Goal: Task Accomplishment & Management: Use online tool/utility

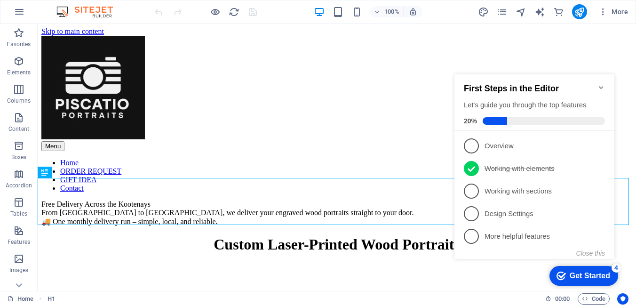
click at [602, 86] on icon "Minimize checklist" at bounding box center [601, 87] width 4 height 3
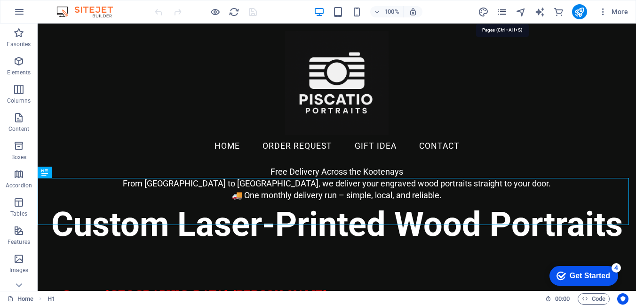
click at [504, 16] on icon "pages" at bounding box center [502, 12] width 11 height 11
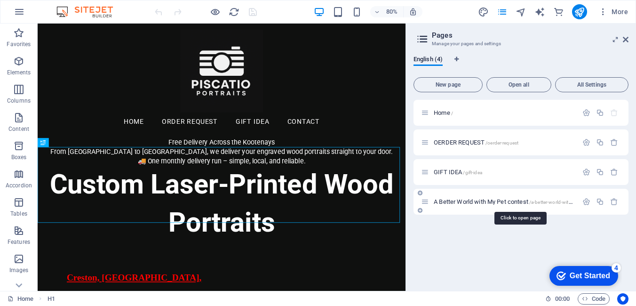
click at [478, 201] on span "A Better World with My Pet contest /a-better-world-with-my-pet-contest" at bounding box center [520, 201] width 172 height 7
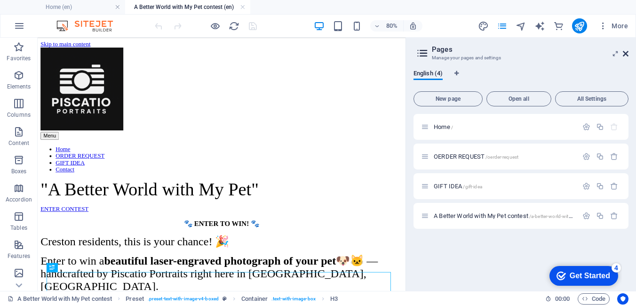
click at [625, 52] on icon at bounding box center [626, 54] width 6 height 8
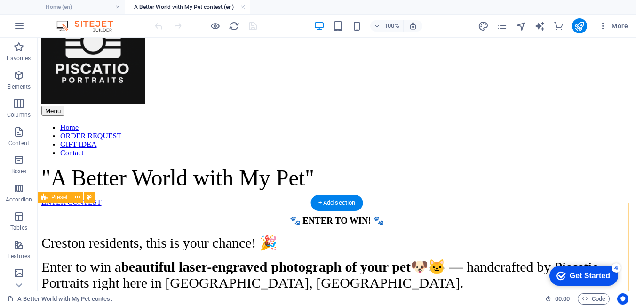
scroll to position [94, 0]
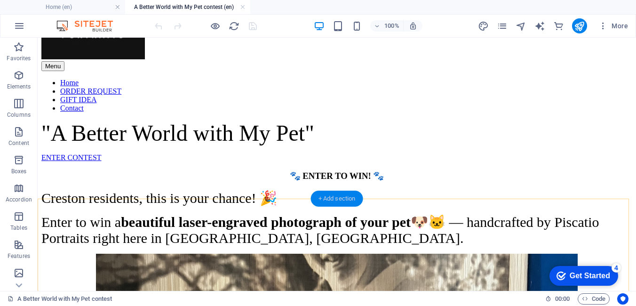
drag, startPoint x: 331, startPoint y: 197, endPoint x: 131, endPoint y: 159, distance: 203.1
click at [331, 197] on div "+ Add section" at bounding box center [337, 199] width 52 height 16
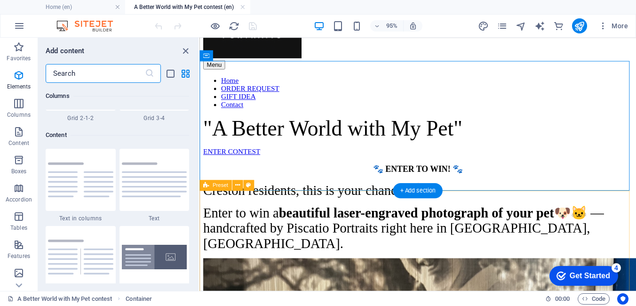
scroll to position [1647, 0]
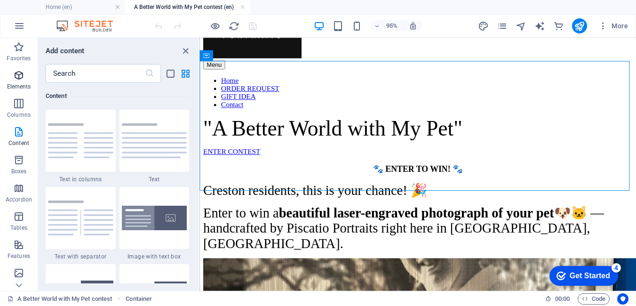
click at [17, 78] on icon "button" at bounding box center [18, 75] width 11 height 11
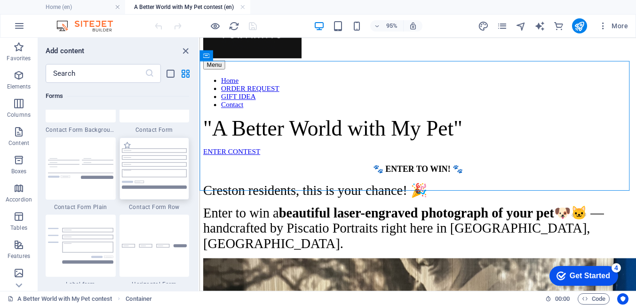
scroll to position [6971, 0]
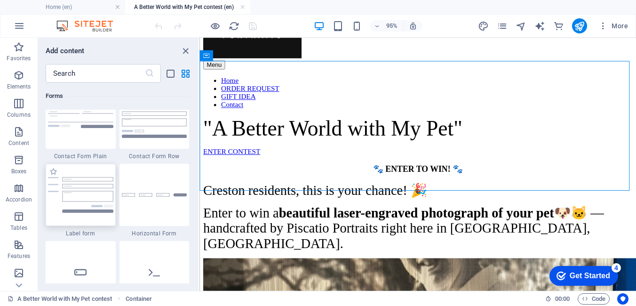
click at [96, 187] on img at bounding box center [80, 195] width 65 height 36
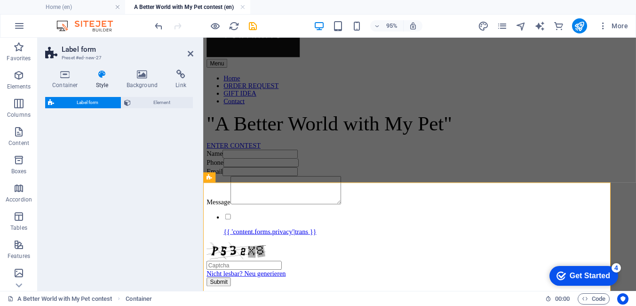
select select "rem"
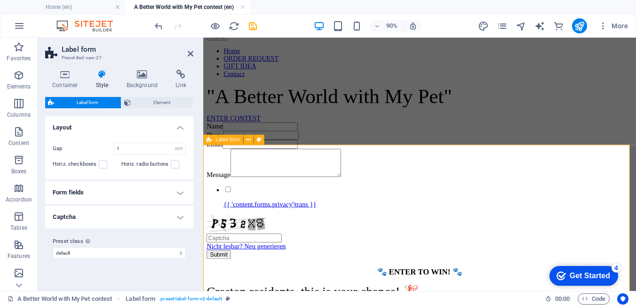
scroll to position [235, 0]
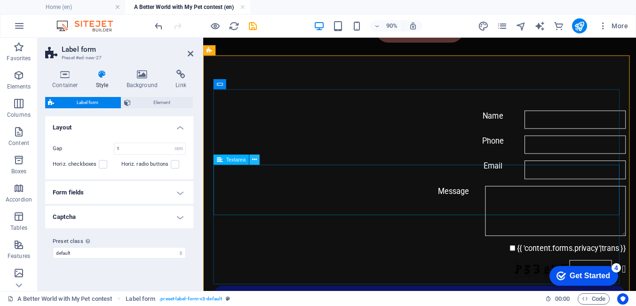
click at [257, 160] on icon at bounding box center [254, 159] width 5 height 9
click at [258, 159] on button at bounding box center [254, 159] width 10 height 10
click at [517, 202] on textarea "Message" at bounding box center [595, 230] width 156 height 56
click at [254, 160] on icon at bounding box center [254, 159] width 5 height 9
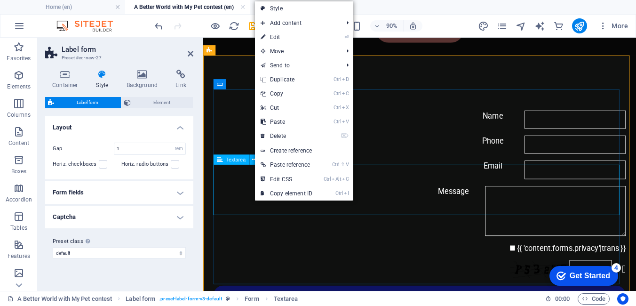
drag, startPoint x: 248, startPoint y: 199, endPoint x: 407, endPoint y: 186, distance: 159.6
click at [409, 202] on div "Message" at bounding box center [444, 230] width 458 height 56
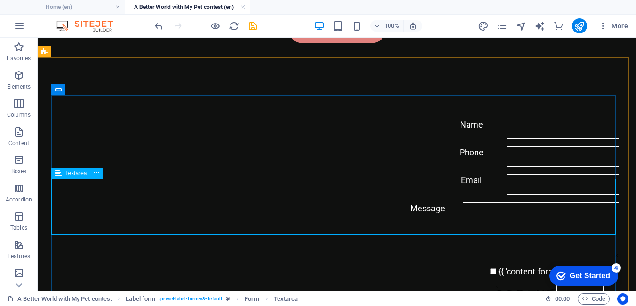
click at [79, 176] on span "Textarea" at bounding box center [76, 173] width 22 height 6
click at [98, 174] on icon at bounding box center [96, 173] width 5 height 10
click at [88, 146] on icon at bounding box center [88, 145] width 5 height 10
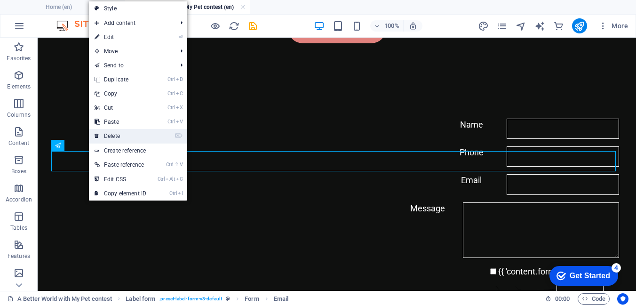
click at [111, 137] on link "⌦ Delete" at bounding box center [120, 136] width 63 height 14
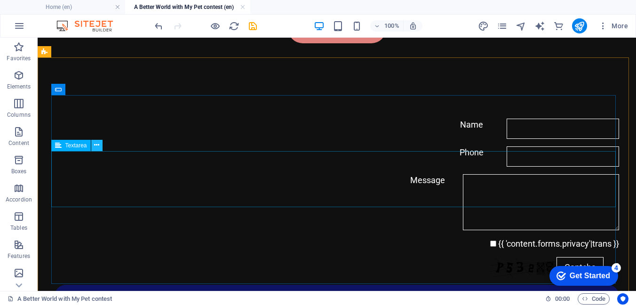
click at [99, 146] on icon at bounding box center [96, 145] width 5 height 10
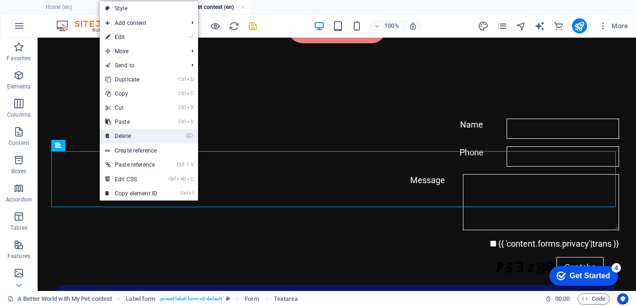
click at [128, 133] on link "⌦ Delete" at bounding box center [131, 136] width 63 height 14
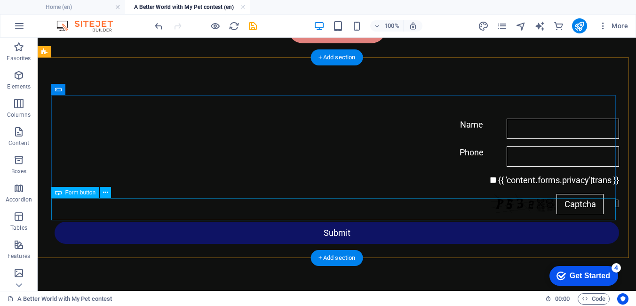
click at [479, 222] on div "Submit" at bounding box center [337, 233] width 565 height 22
click at [346, 222] on div "Submit" at bounding box center [337, 233] width 565 height 22
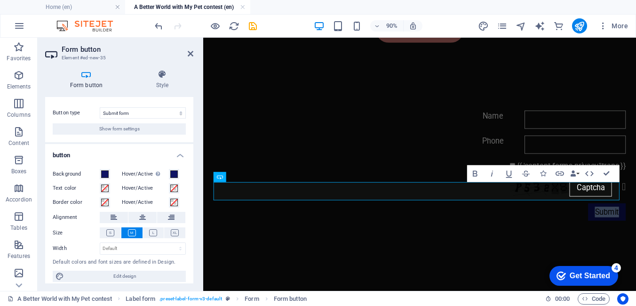
scroll to position [20, 0]
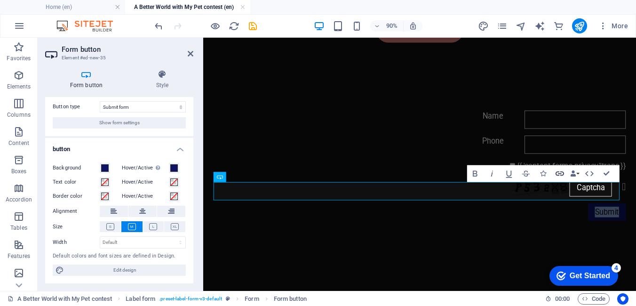
click at [559, 173] on icon "button" at bounding box center [560, 173] width 10 height 10
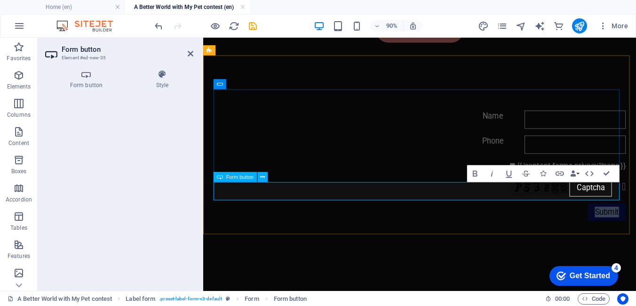
click at [451, 222] on div "Submit" at bounding box center [444, 231] width 458 height 19
click at [556, 172] on icon "button" at bounding box center [560, 173] width 10 height 10
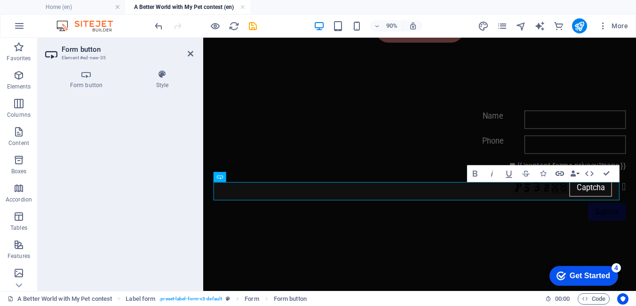
click at [557, 172] on icon "button" at bounding box center [560, 174] width 8 height 4
click at [591, 222] on div "Submit" at bounding box center [444, 231] width 458 height 19
click at [83, 78] on icon at bounding box center [86, 74] width 82 height 9
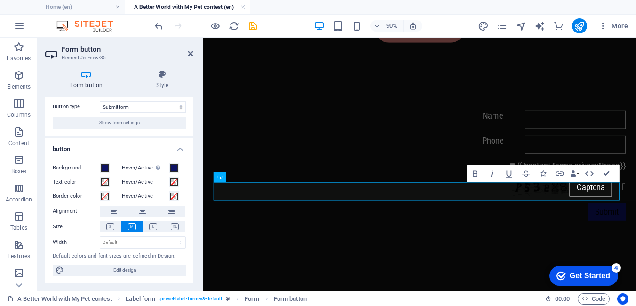
drag, startPoint x: 194, startPoint y: 179, endPoint x: 190, endPoint y: 103, distance: 76.4
click at [190, 103] on div "Form button Style General Button type Submit form Reset form No action Show for…" at bounding box center [119, 176] width 163 height 229
click at [160, 23] on icon "undo" at bounding box center [158, 26] width 11 height 11
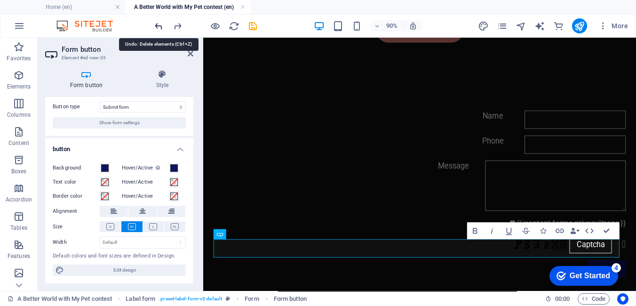
click at [160, 23] on icon "undo" at bounding box center [158, 26] width 11 height 11
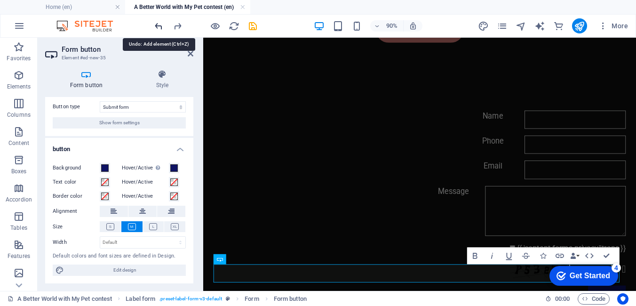
click at [160, 23] on icon "undo" at bounding box center [158, 26] width 11 height 11
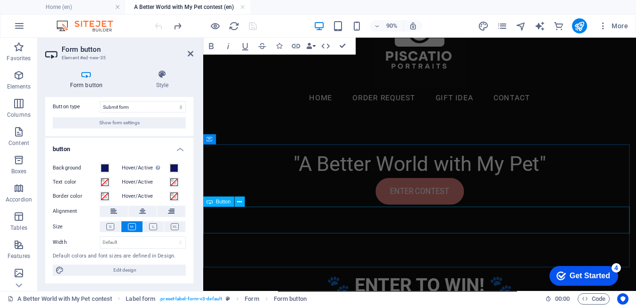
scroll to position [141, 0]
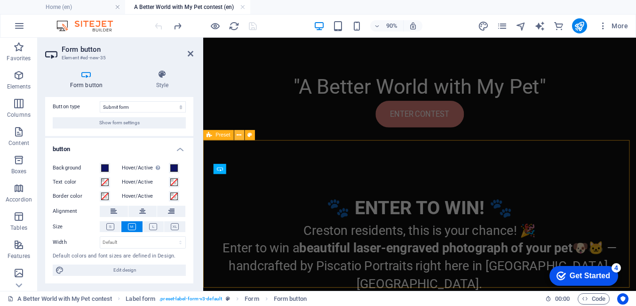
click at [241, 134] on icon at bounding box center [239, 135] width 5 height 9
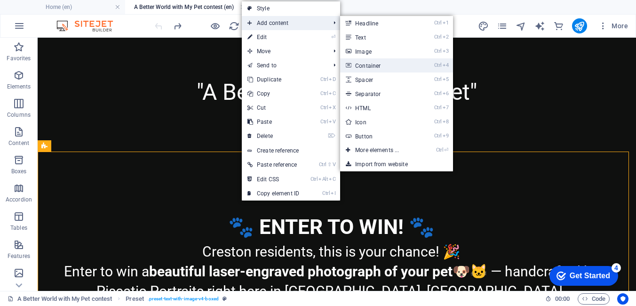
click at [377, 66] on link "Ctrl 4 Container" at bounding box center [379, 65] width 78 height 14
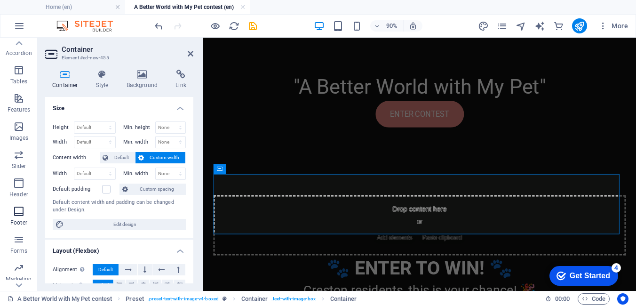
scroll to position [188, 0]
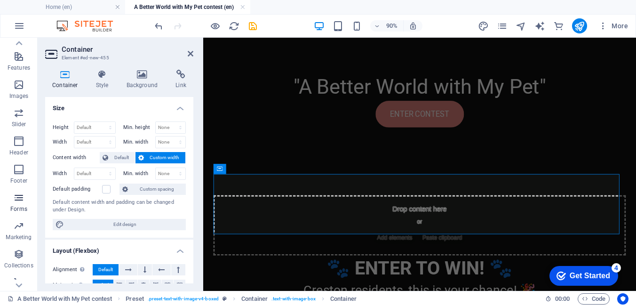
click at [24, 201] on icon "button" at bounding box center [18, 197] width 11 height 11
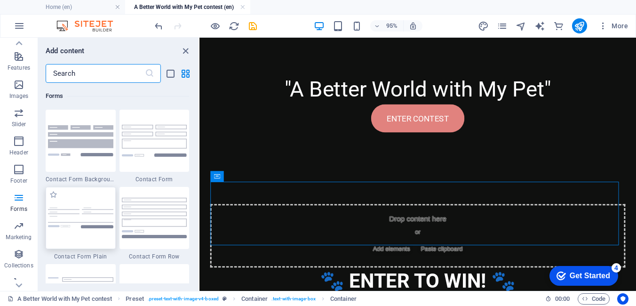
scroll to position [6824, 0]
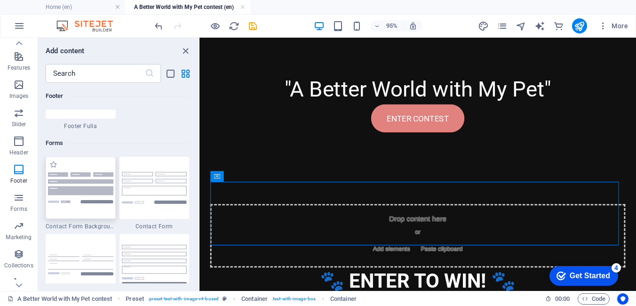
drag, startPoint x: 94, startPoint y: 184, endPoint x: 2, endPoint y: 207, distance: 93.9
click at [94, 184] on img at bounding box center [80, 187] width 65 height 31
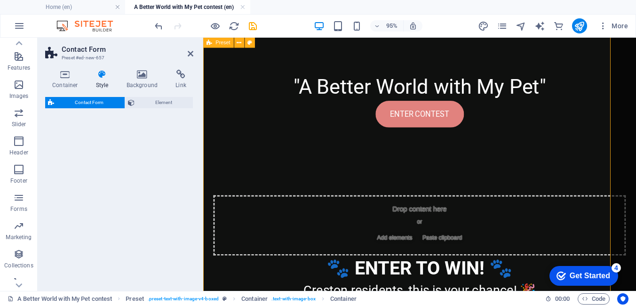
select select "rem"
select select "preset-contact-form-v3-background"
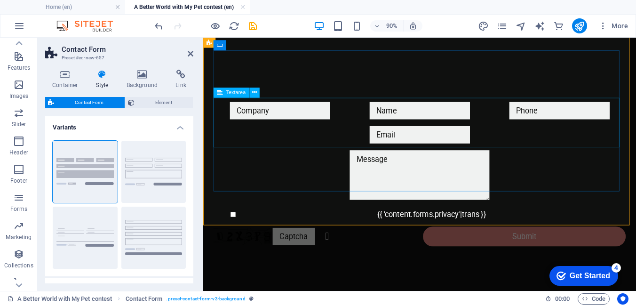
scroll to position [509, 0]
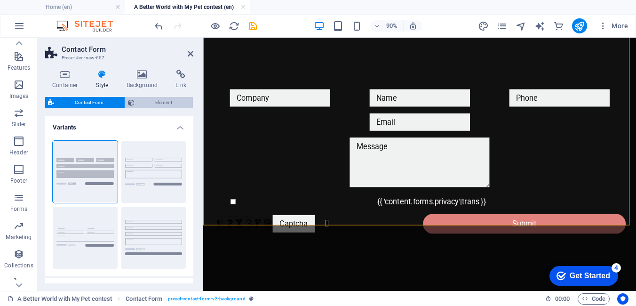
click at [173, 100] on span "Element" at bounding box center [163, 102] width 53 height 11
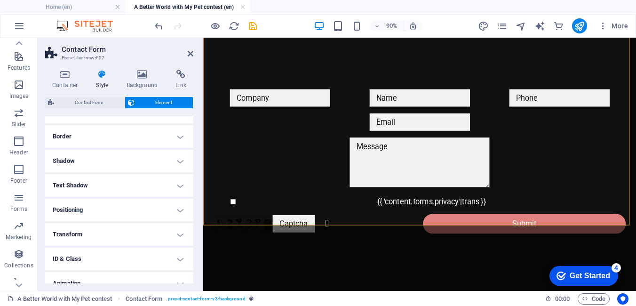
scroll to position [130, 0]
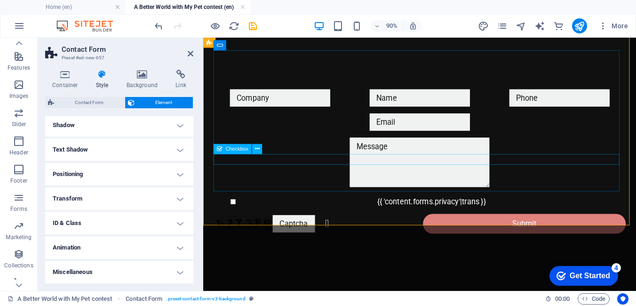
click at [438, 214] on div "{{ 'content.forms.privacy'|trans }}" at bounding box center [444, 220] width 458 height 12
click at [518, 214] on div "{{ 'content.forms.privacy'|trans }}" at bounding box center [444, 220] width 458 height 12
click at [516, 214] on div "{{ 'content.forms.privacy'|trans }}" at bounding box center [444, 220] width 458 height 12
click at [498, 214] on div "{{ 'content.forms.privacy'|trans }}" at bounding box center [444, 220] width 458 height 12
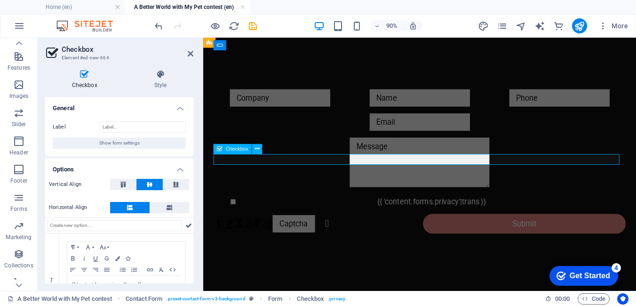
click at [510, 214] on div "{{ 'content.forms.privacy'|trans }}" at bounding box center [444, 220] width 458 height 12
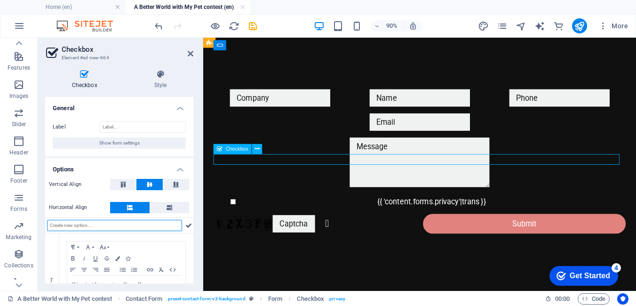
drag, startPoint x: 510, startPoint y: 173, endPoint x: 416, endPoint y: 170, distance: 94.6
click at [416, 214] on div "{{ 'content.forms.privacy'|trans }}" at bounding box center [444, 220] width 458 height 12
click at [404, 182] on div "{{ 'content.forms.privacy'|trans }} Unreadable? Regenerate Submit" at bounding box center [444, 175] width 458 height 168
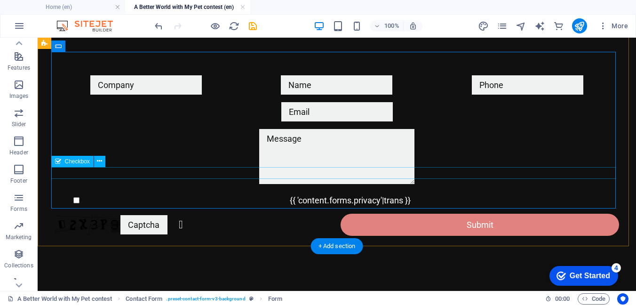
click at [390, 194] on div "{{ 'content.forms.privacy'|trans }}" at bounding box center [337, 200] width 565 height 12
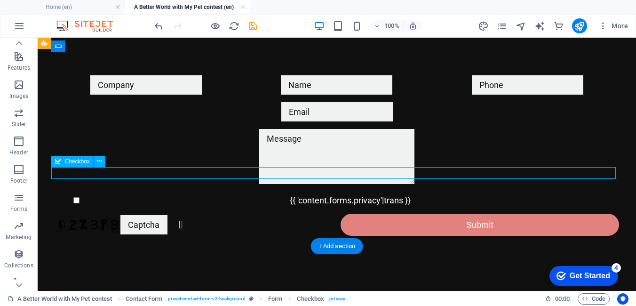
click at [387, 194] on div "{{ 'content.forms.privacy'|trans }}" at bounding box center [337, 200] width 565 height 12
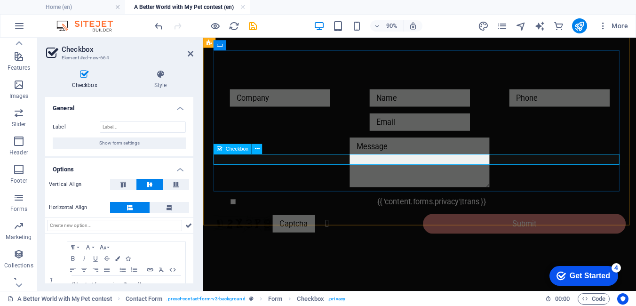
click at [459, 214] on div "{{ 'content.forms.privacy'|trans }}" at bounding box center [444, 220] width 458 height 12
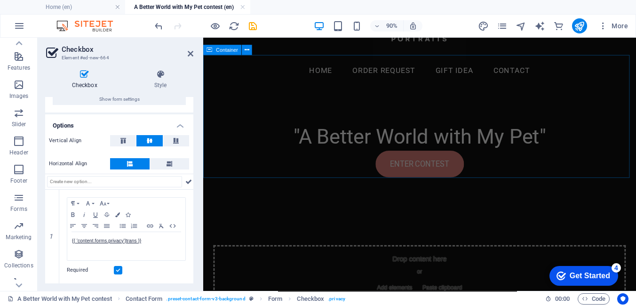
scroll to position [180, 0]
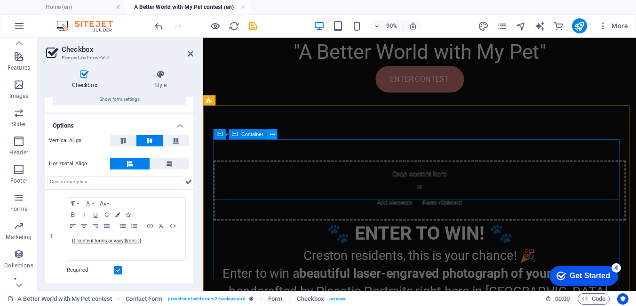
click at [272, 136] on icon at bounding box center [272, 134] width 5 height 9
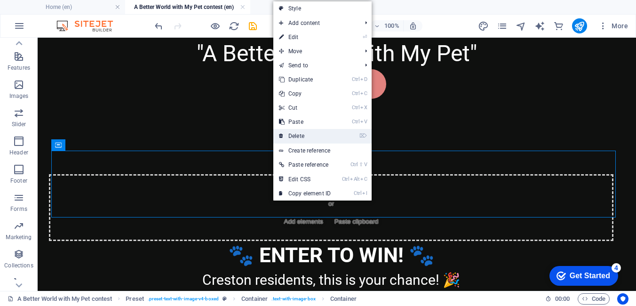
click at [298, 132] on link "⌦ Delete" at bounding box center [304, 136] width 63 height 14
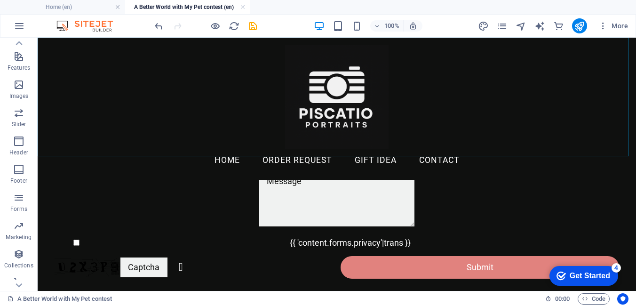
scroll to position [282, 0]
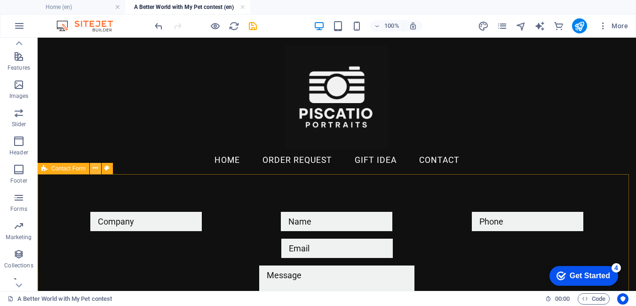
click at [96, 168] on icon at bounding box center [95, 168] width 5 height 10
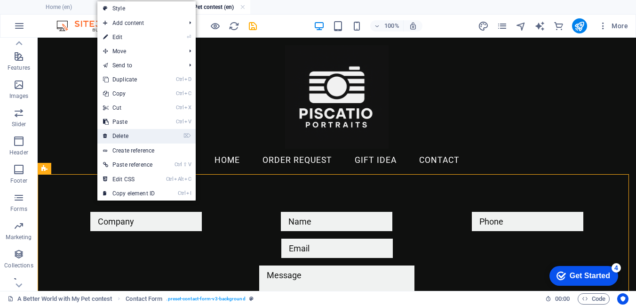
click at [118, 135] on link "⌦ Delete" at bounding box center [128, 136] width 63 height 14
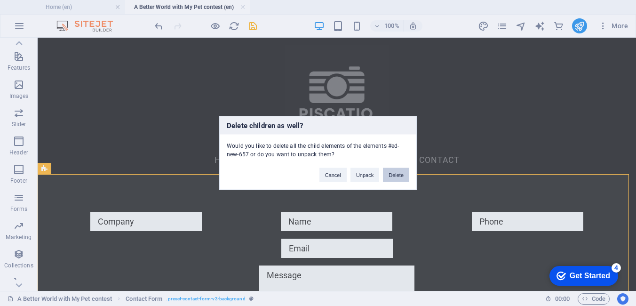
drag, startPoint x: 396, startPoint y: 178, endPoint x: 359, endPoint y: 139, distance: 54.2
click at [396, 177] on button "Delete" at bounding box center [396, 175] width 26 height 14
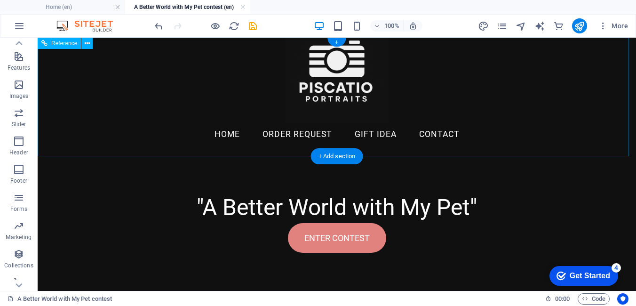
scroll to position [0, 0]
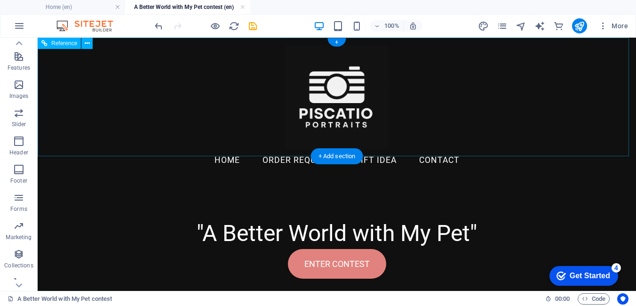
click at [280, 149] on nav "Home ORDER REQUEST GIFT IDEA Contact" at bounding box center [337, 161] width 572 height 24
click at [273, 149] on nav "Home ORDER REQUEST GIFT IDEA Contact" at bounding box center [337, 161] width 572 height 24
click at [274, 149] on nav "Home ORDER REQUEST GIFT IDEA Contact" at bounding box center [337, 161] width 572 height 24
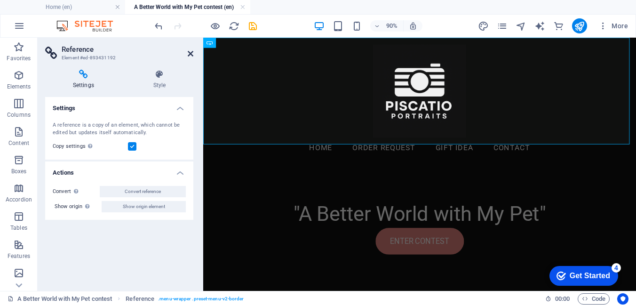
click at [192, 54] on icon at bounding box center [191, 54] width 6 height 8
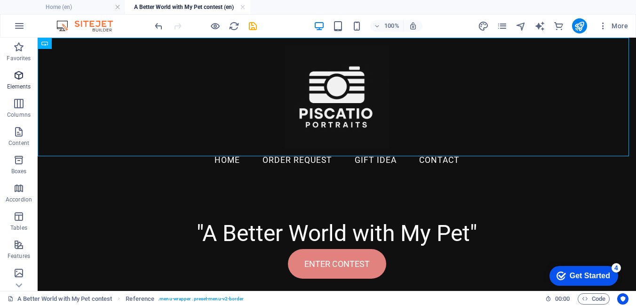
click at [20, 77] on icon "button" at bounding box center [18, 75] width 11 height 11
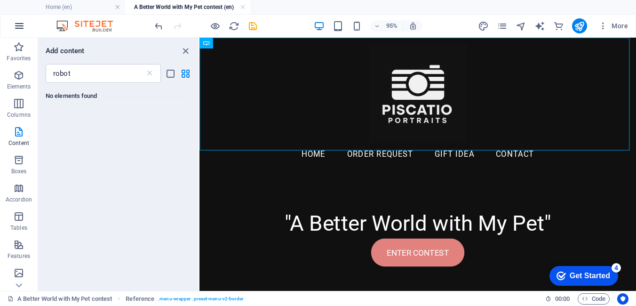
click at [21, 26] on icon "button" at bounding box center [19, 25] width 11 height 11
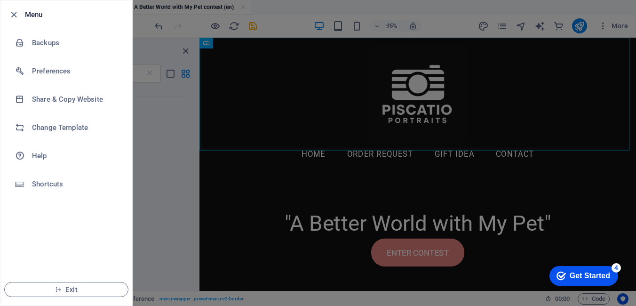
click at [162, 116] on div at bounding box center [318, 153] width 636 height 306
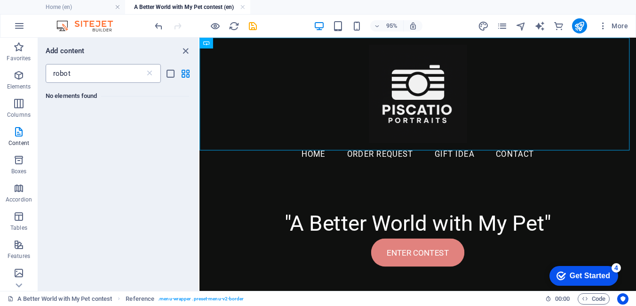
click at [100, 78] on input "robot" at bounding box center [95, 73] width 99 height 19
type input "r"
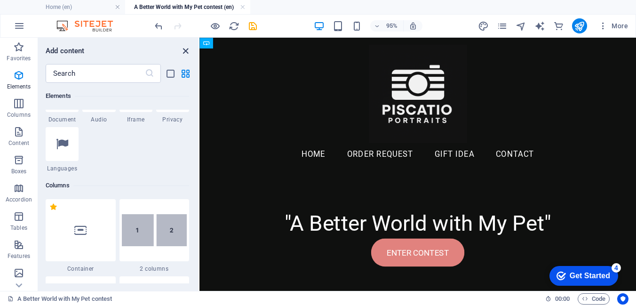
drag, startPoint x: 154, startPoint y: 15, endPoint x: 185, endPoint y: 52, distance: 48.7
click at [185, 52] on icon "close panel" at bounding box center [185, 51] width 11 height 11
